Goal: Task Accomplishment & Management: Use online tool/utility

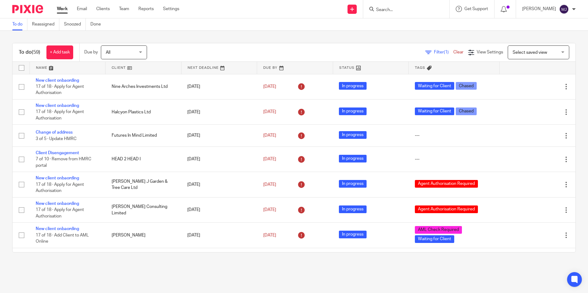
scroll to position [307, 0]
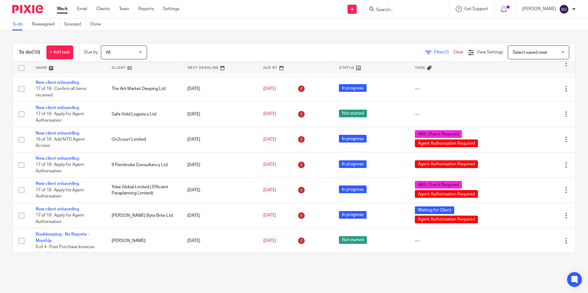
click at [396, 9] on input "Search" at bounding box center [402, 10] width 55 height 6
type input "a"
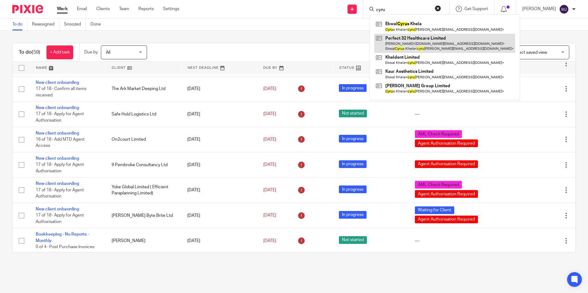
type input "cyru"
click at [458, 45] on link at bounding box center [444, 43] width 141 height 19
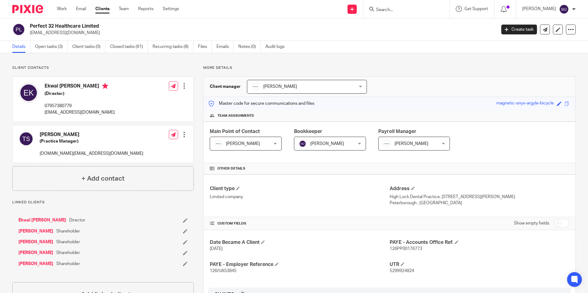
click at [92, 113] on p "cyrussingh@aol.co.uk" at bounding box center [80, 112] width 70 height 6
click at [227, 45] on link "Emails" at bounding box center [224, 47] width 17 height 12
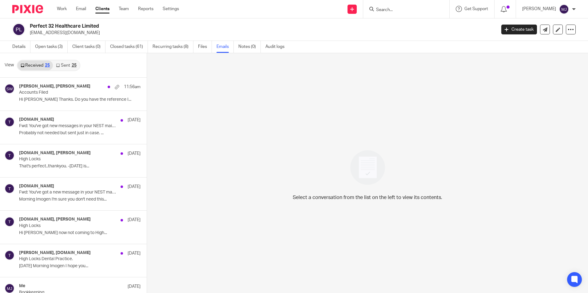
click at [65, 65] on link "Sent 25" at bounding box center [66, 66] width 26 height 10
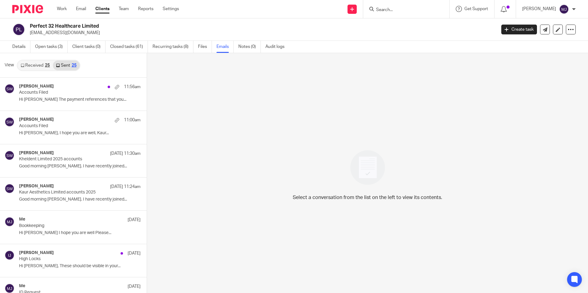
scroll to position [1, 0]
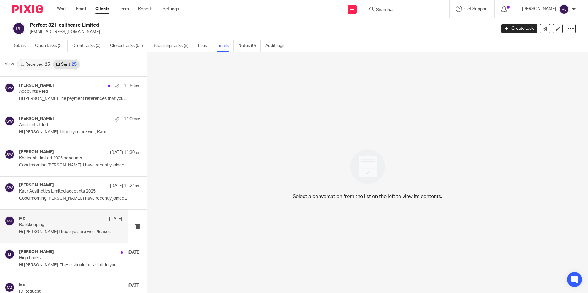
click at [45, 223] on p "Bookkeeping" at bounding box center [60, 224] width 82 height 5
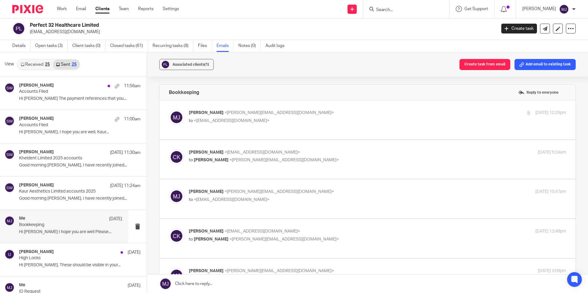
scroll to position [0, 0]
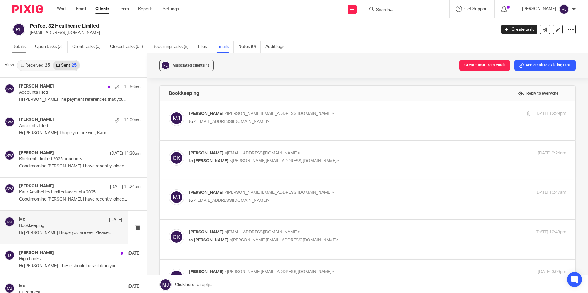
click at [21, 50] on link "Details" at bounding box center [21, 47] width 18 height 12
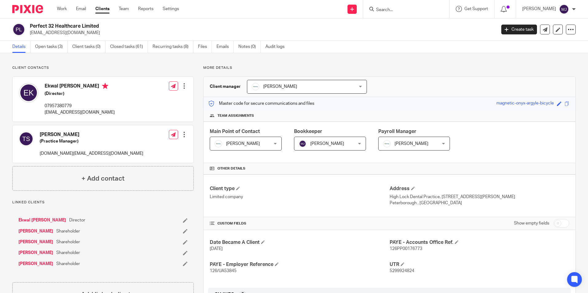
click at [34, 6] on img at bounding box center [27, 9] width 31 height 8
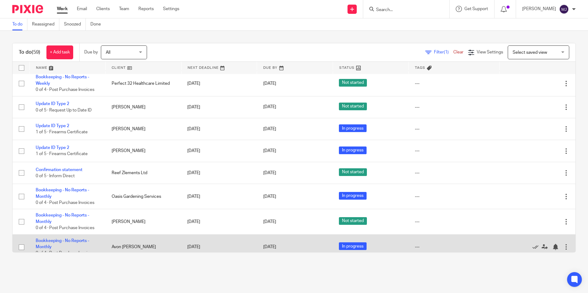
scroll to position [1208, 0]
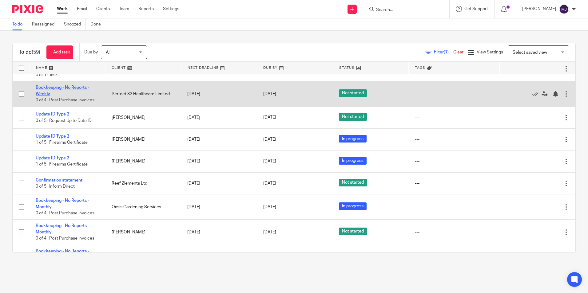
click at [69, 93] on link "Bookkeeping - No Reports - Weekly" at bounding box center [62, 90] width 53 height 10
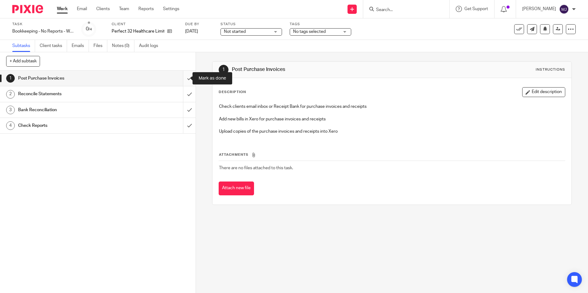
click at [187, 73] on input "submit" at bounding box center [97, 78] width 195 height 15
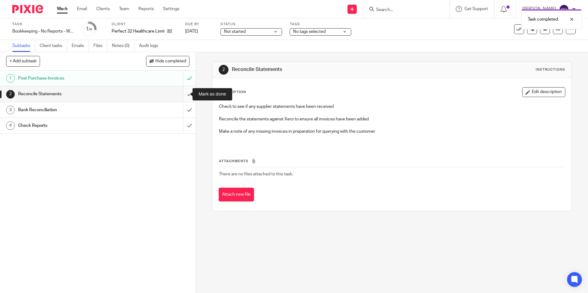
click at [186, 93] on input "submit" at bounding box center [97, 93] width 195 height 15
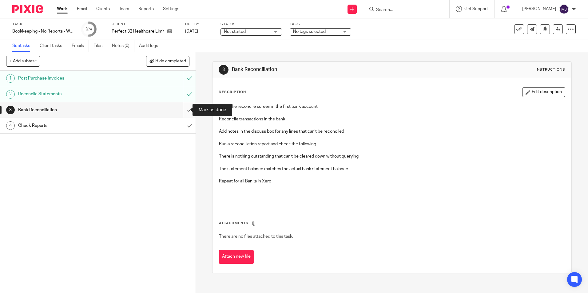
click at [182, 112] on input "submit" at bounding box center [97, 109] width 195 height 15
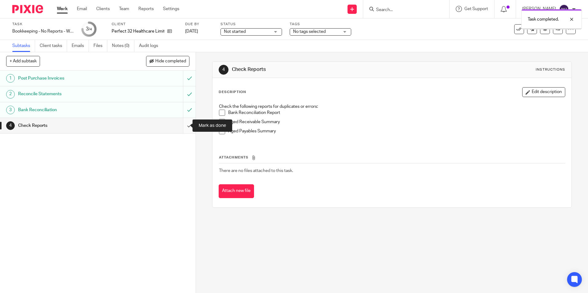
click at [183, 129] on input "submit" at bounding box center [97, 125] width 195 height 15
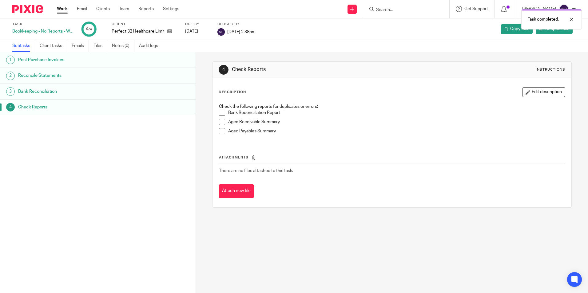
click at [30, 12] on img at bounding box center [27, 9] width 31 height 8
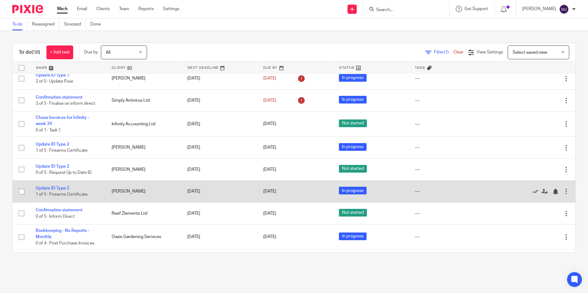
scroll to position [1152, 0]
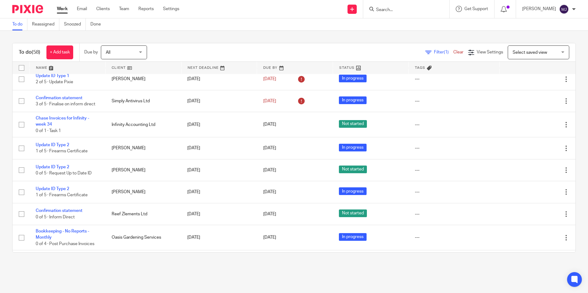
click at [415, 11] on input "Search" at bounding box center [402, 10] width 55 height 6
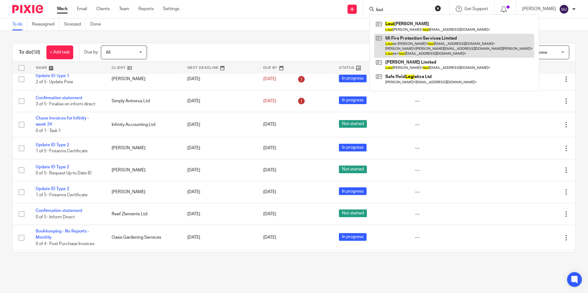
type input "loui"
click at [437, 36] on link at bounding box center [454, 46] width 160 height 24
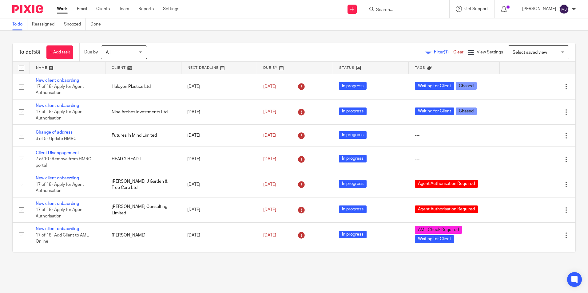
click at [406, 7] on input "Search" at bounding box center [402, 10] width 55 height 6
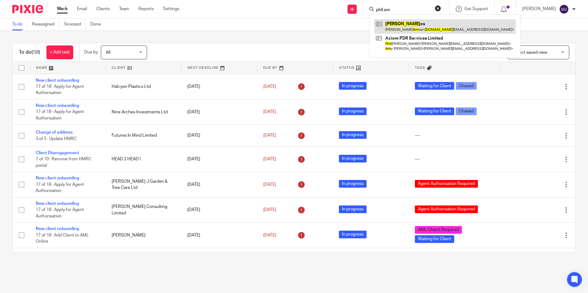
type input "phil am"
click at [396, 23] on link at bounding box center [444, 26] width 141 height 14
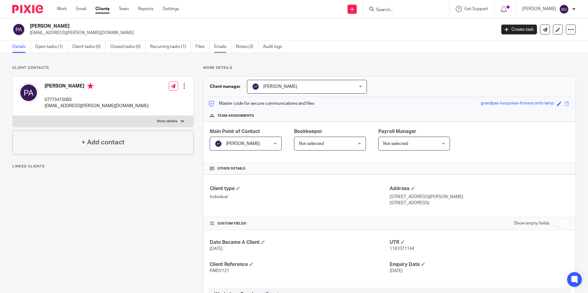
click at [221, 44] on link "Emails" at bounding box center [222, 47] width 17 height 12
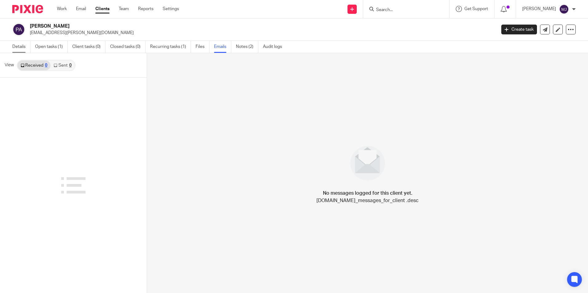
click at [24, 48] on link "Details" at bounding box center [21, 47] width 18 height 12
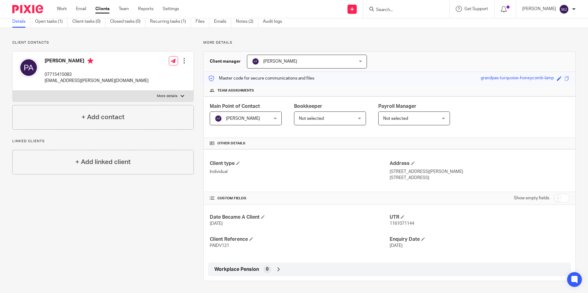
scroll to position [26, 0]
click at [173, 95] on p "More details" at bounding box center [167, 95] width 21 height 5
click at [13, 90] on input "More details" at bounding box center [12, 90] width 0 height 0
checkbox input "true"
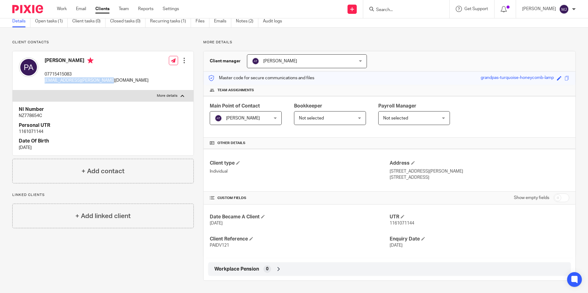
drag, startPoint x: 107, startPoint y: 81, endPoint x: 45, endPoint y: 82, distance: 62.1
click at [45, 82] on div "[PERSON_NAME] 07715415083 [EMAIL_ADDRESS][PERSON_NAME][DOMAIN_NAME] Edit contac…" at bounding box center [103, 70] width 181 height 39
copy p "[EMAIL_ADDRESS][PERSON_NAME][DOMAIN_NAME]"
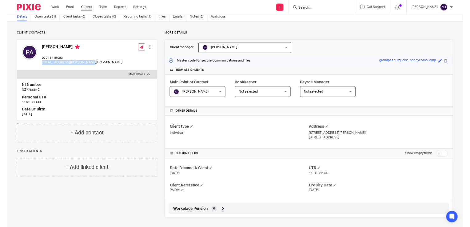
scroll to position [25, 0]
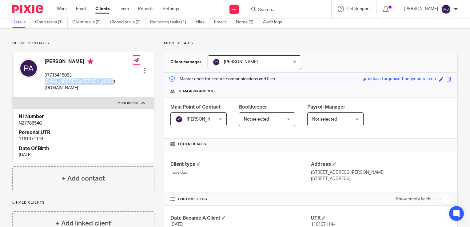
click at [73, 83] on p "phil.amos@gbrailfreight.com" at bounding box center [88, 84] width 87 height 13
click at [75, 84] on p "phil.amos@gbrailfreight.com" at bounding box center [88, 84] width 87 height 13
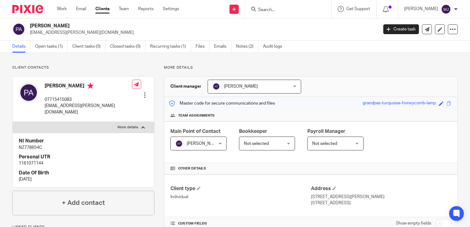
scroll to position [0, 0]
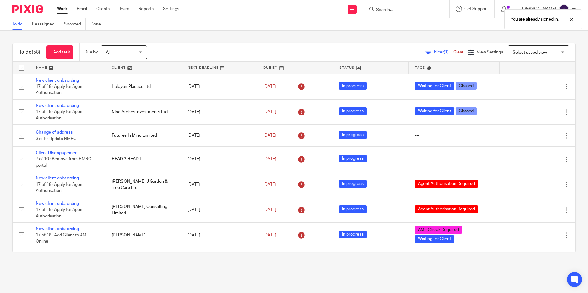
click at [395, 11] on div "You are already signed in." at bounding box center [438, 17] width 288 height 23
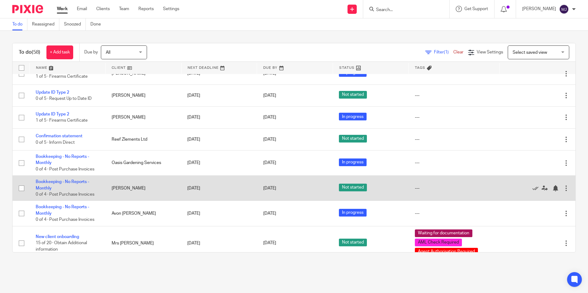
scroll to position [1275, 0]
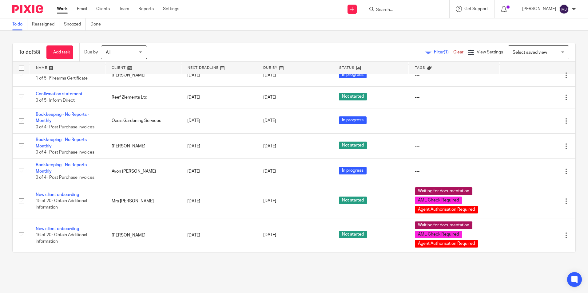
click at [397, 7] on input "Search" at bounding box center [402, 10] width 55 height 6
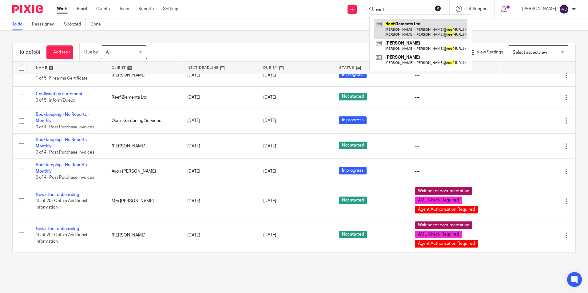
type input "reef"
click at [415, 24] on link at bounding box center [420, 28] width 93 height 19
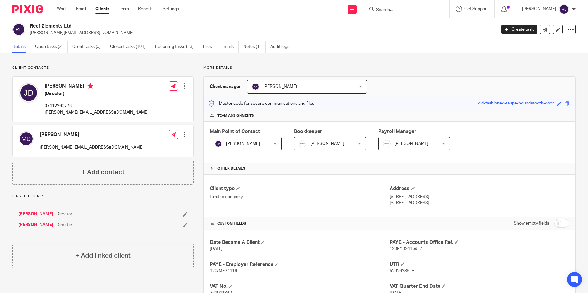
drag, startPoint x: 74, startPoint y: 86, endPoint x: 45, endPoint y: 88, distance: 29.6
click at [45, 88] on h4 "[PERSON_NAME]" at bounding box center [97, 87] width 104 height 8
copy h4 "[PERSON_NAME]"
drag, startPoint x: 96, startPoint y: 115, endPoint x: 44, endPoint y: 116, distance: 51.6
click at [44, 116] on div "[PERSON_NAME] (Director) 07412260776 [PERSON_NAME][EMAIL_ADDRESS][DOMAIN_NAME] …" at bounding box center [103, 99] width 181 height 45
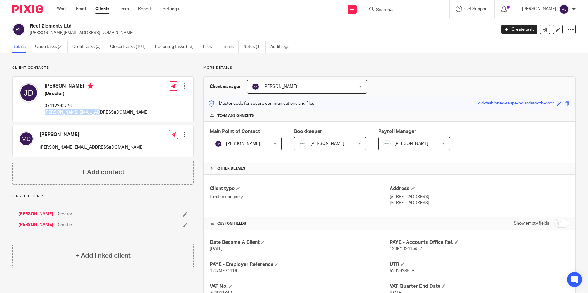
copy p "[PERSON_NAME][EMAIL_ADDRESS][DOMAIN_NAME]"
click at [234, 47] on link "Emails" at bounding box center [229, 47] width 17 height 12
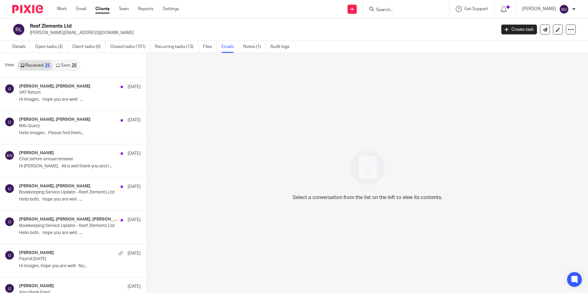
click at [63, 65] on link "Sent 25" at bounding box center [66, 66] width 26 height 10
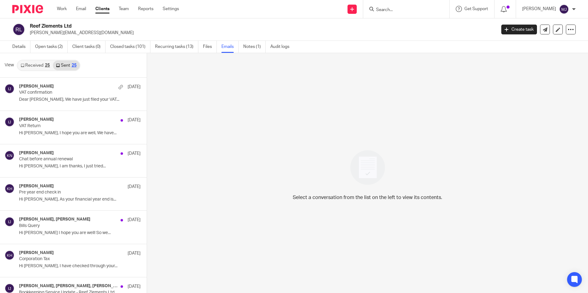
scroll to position [1, 0]
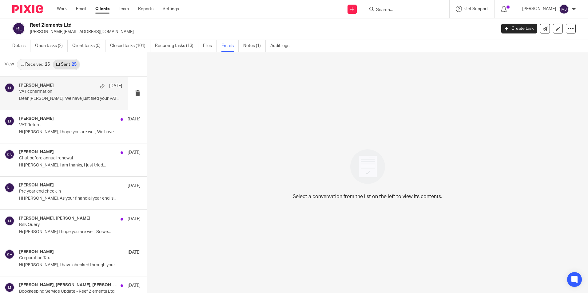
click at [58, 96] on p "Dear Jose, We have just filed your VAT..." at bounding box center [70, 98] width 103 height 5
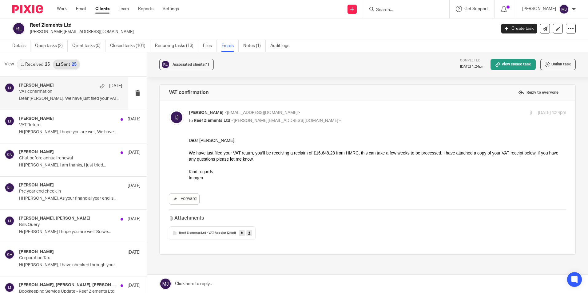
scroll to position [0, 0]
click at [28, 46] on link "Details" at bounding box center [21, 46] width 18 height 12
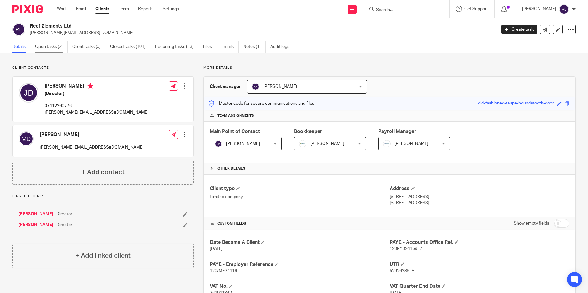
click at [45, 46] on link "Open tasks (2)" at bounding box center [51, 47] width 33 height 12
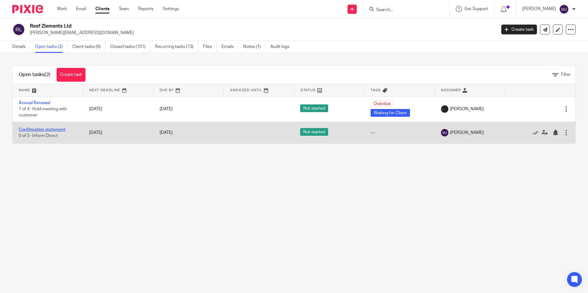
click at [39, 128] on link "Confirmation statement" at bounding box center [42, 130] width 47 height 4
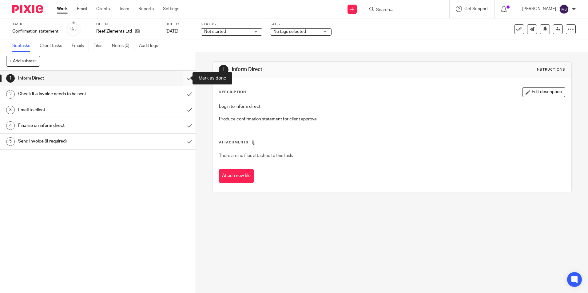
click at [181, 78] on input "submit" at bounding box center [97, 78] width 195 height 15
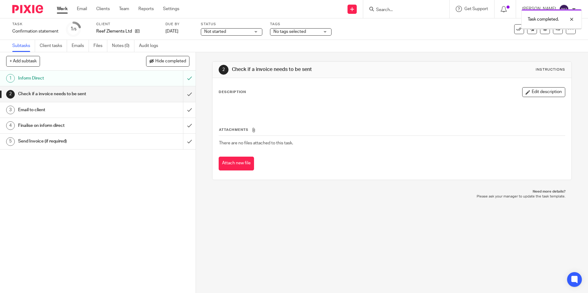
click at [183, 95] on input "submit" at bounding box center [97, 93] width 195 height 15
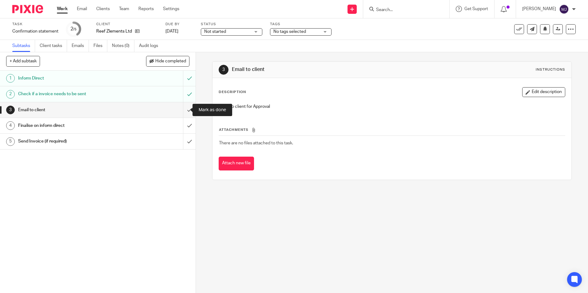
drag, startPoint x: 182, startPoint y: 112, endPoint x: 175, endPoint y: 120, distance: 10.7
click at [182, 112] on input "submit" at bounding box center [97, 109] width 195 height 15
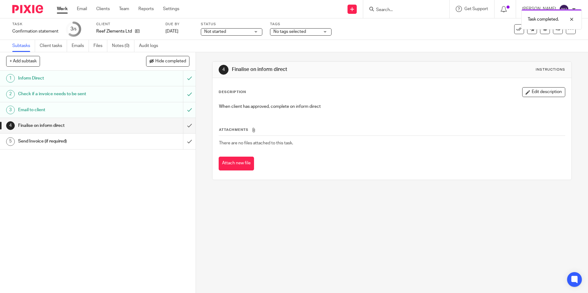
click at [231, 30] on span "Not started" at bounding box center [227, 32] width 46 height 6
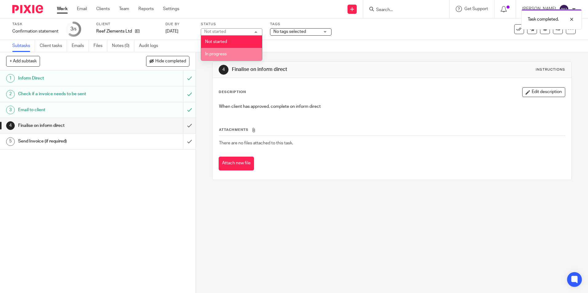
click at [224, 56] on span "In progress" at bounding box center [216, 54] width 22 height 4
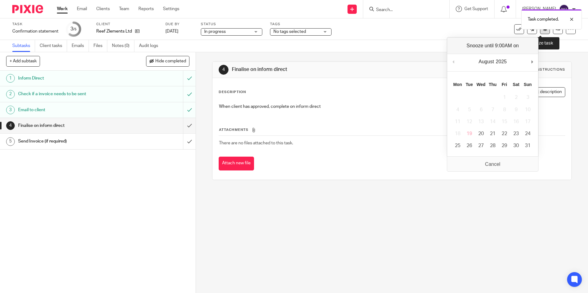
click at [543, 33] on button at bounding box center [545, 29] width 10 height 10
click at [32, 11] on img at bounding box center [27, 9] width 31 height 8
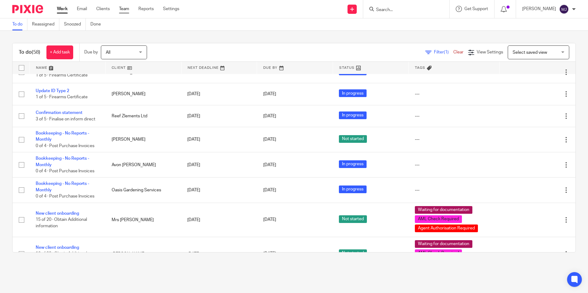
scroll to position [1213, 0]
